Goal: Task Accomplishment & Management: Manage account settings

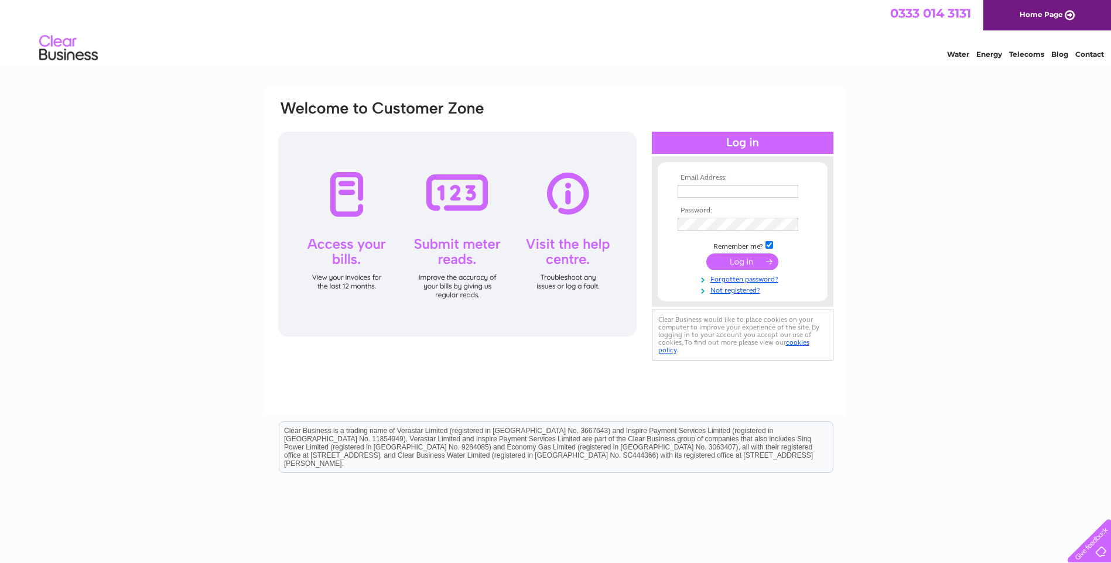
type input "steve@dunbartshirt.com"
click at [749, 259] on input "submit" at bounding box center [742, 262] width 72 height 16
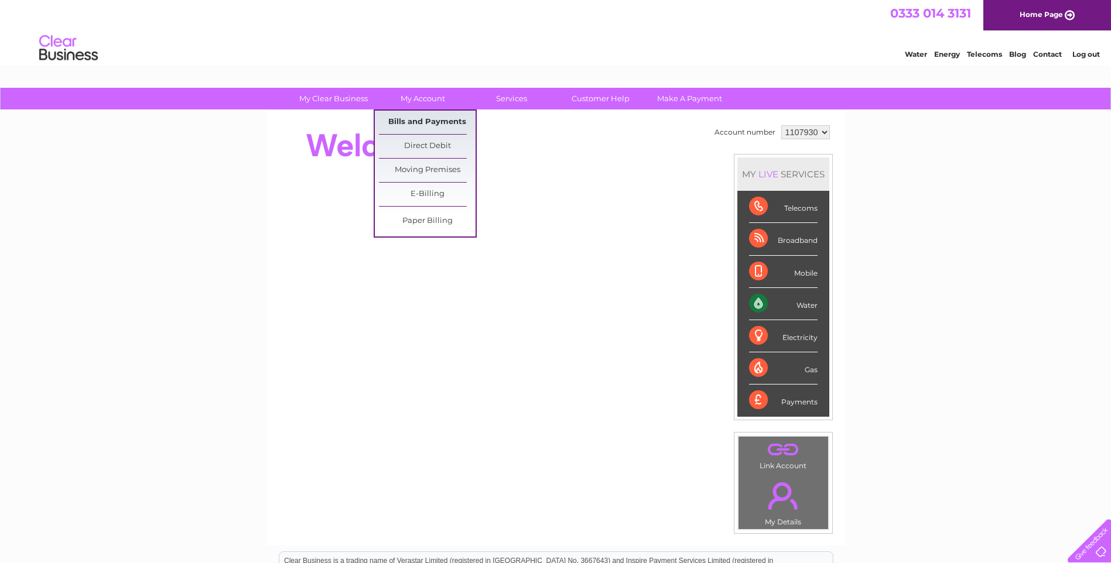
click at [418, 119] on link "Bills and Payments" at bounding box center [427, 122] width 97 height 23
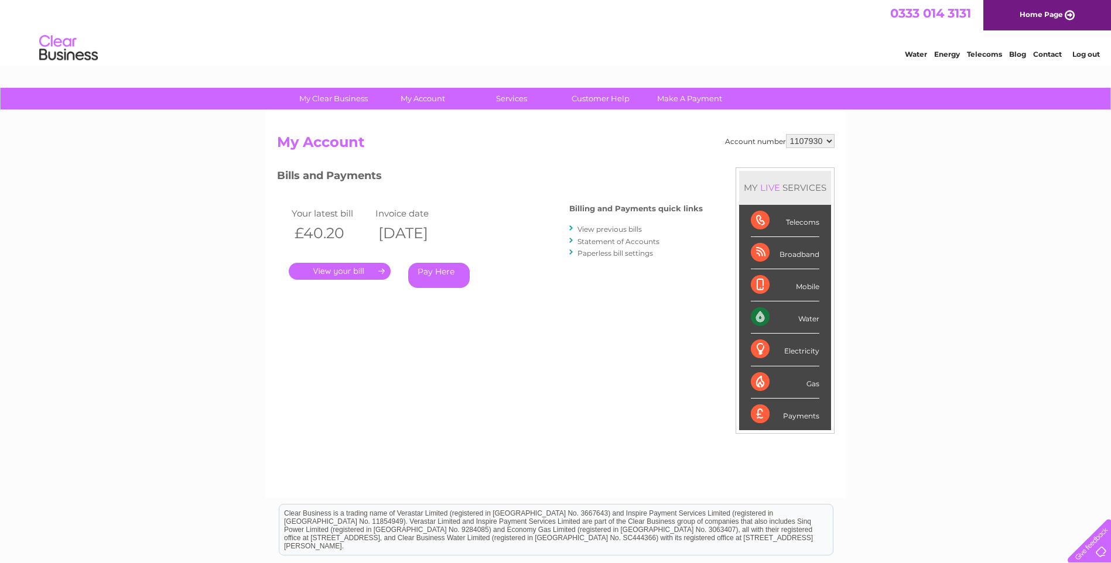
click at [375, 274] on link "." at bounding box center [340, 271] width 102 height 17
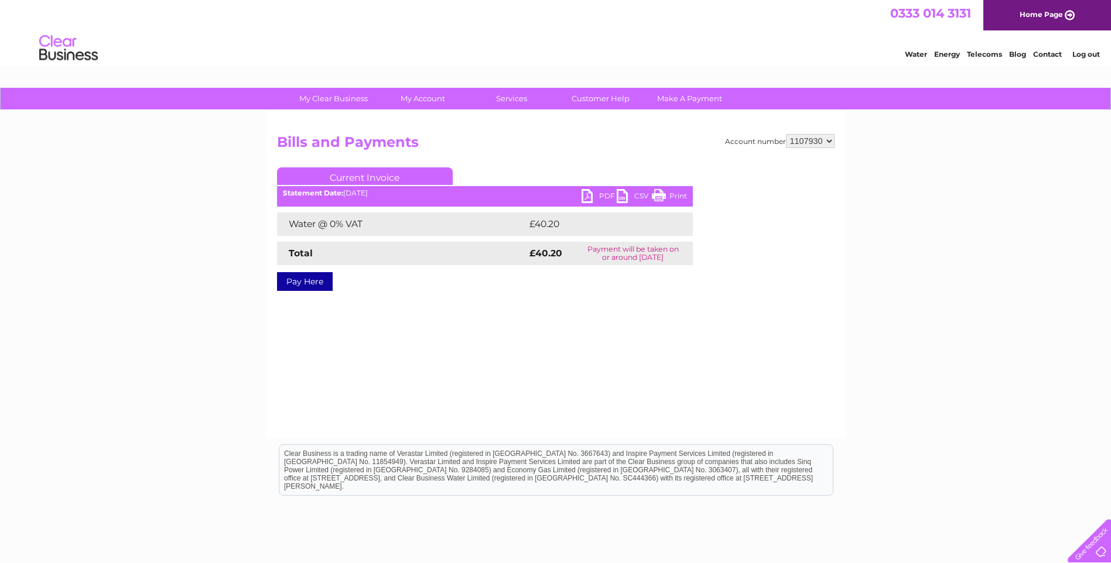
click at [594, 196] on link "PDF" at bounding box center [599, 197] width 35 height 17
